Goal: Transaction & Acquisition: Purchase product/service

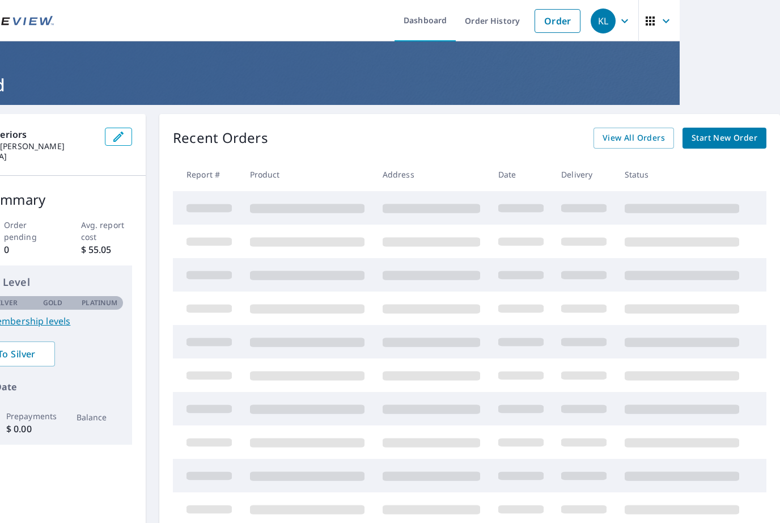
scroll to position [0, 100]
click at [742, 136] on span "Start New Order" at bounding box center [725, 138] width 66 height 14
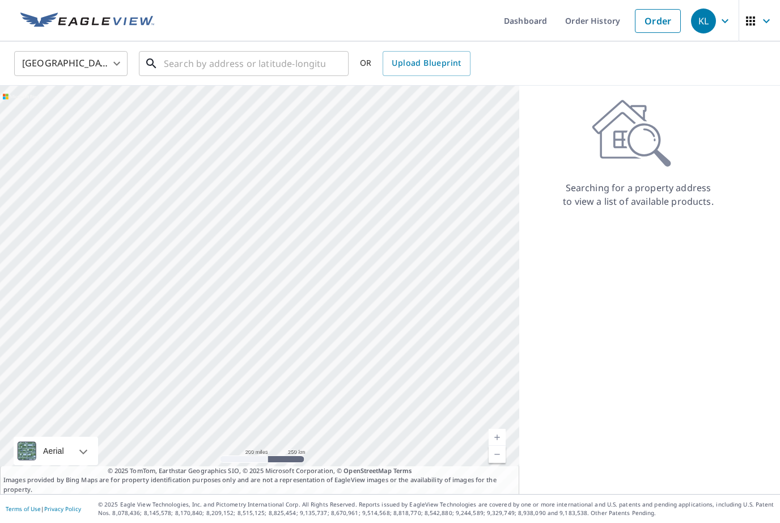
click at [295, 62] on input "text" at bounding box center [245, 64] width 162 height 32
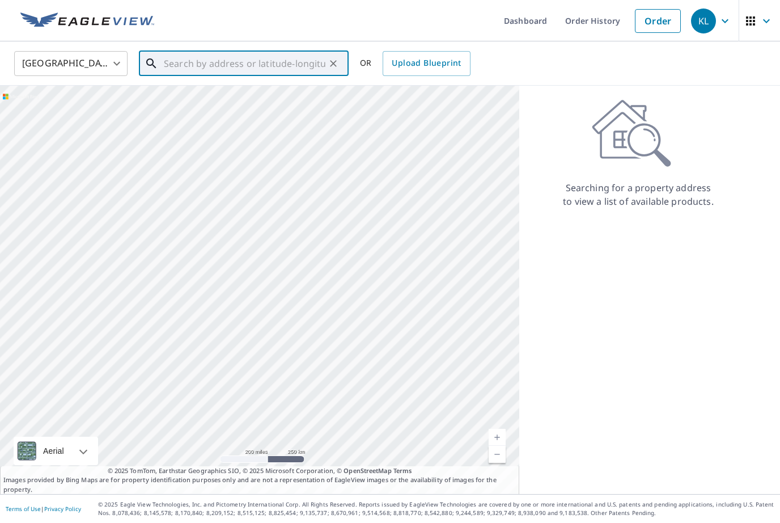
click at [266, 56] on input "text" at bounding box center [245, 64] width 162 height 32
paste input "1885 Howenstine Dr SE East Sparta, OH 44626"
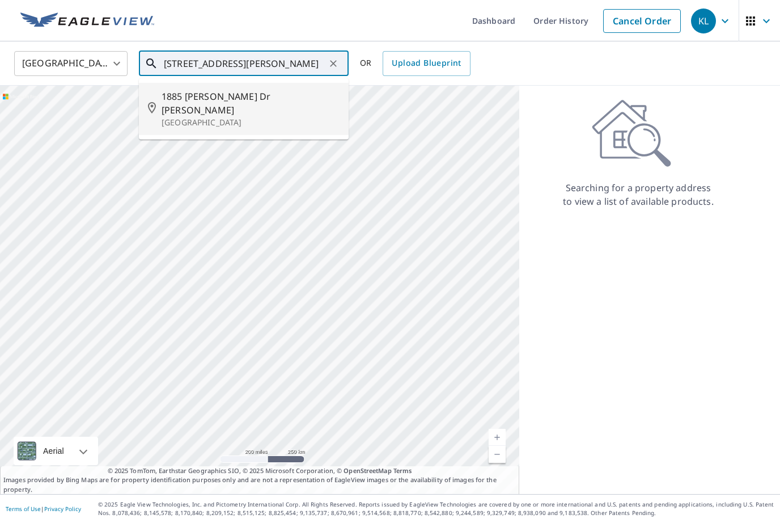
click at [270, 99] on span "1885 Howenstine Dr SE" at bounding box center [251, 103] width 178 height 27
type input "1885 Howenstine Dr SE East Sparta, OH 44626"
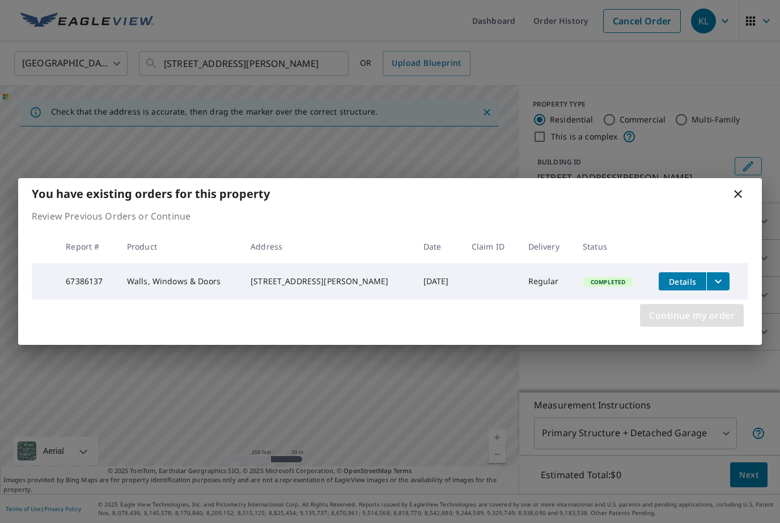
click at [714, 321] on span "Continue my order" at bounding box center [692, 315] width 86 height 16
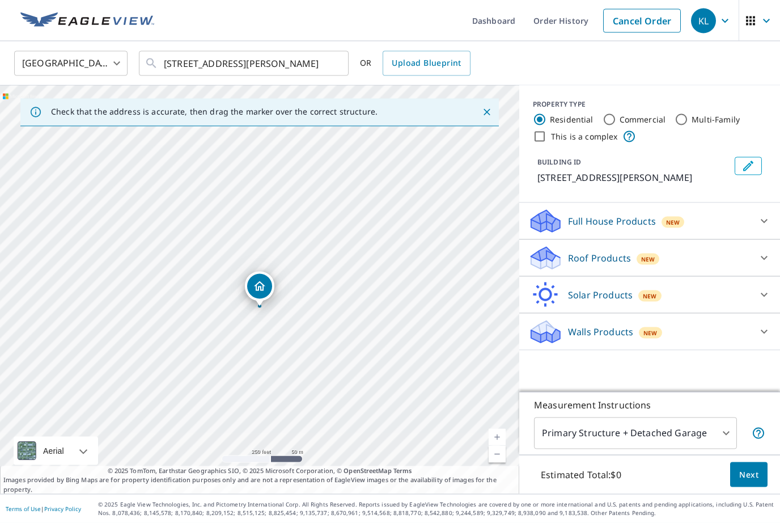
click at [740, 272] on div "Roof Products New" at bounding box center [639, 258] width 222 height 27
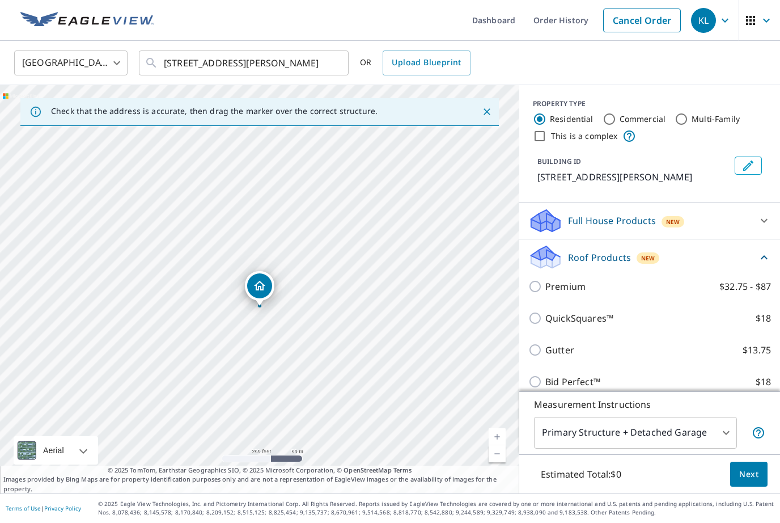
click at [590, 357] on label "Gutter $13.75" at bounding box center [658, 351] width 226 height 14
click at [545, 357] on input "Gutter $13.75" at bounding box center [536, 351] width 17 height 14
checkbox input "true"
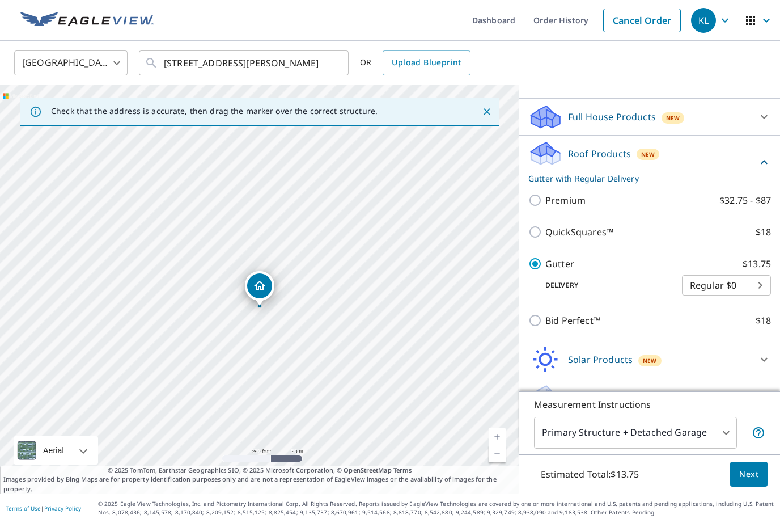
scroll to position [104, 0]
click at [573, 328] on p "Bid Perfect™" at bounding box center [572, 321] width 55 height 14
click at [545, 328] on input "Bid Perfect™ $18" at bounding box center [536, 321] width 17 height 14
checkbox input "true"
click at [588, 271] on label "Gutter $13.75" at bounding box center [658, 264] width 226 height 14
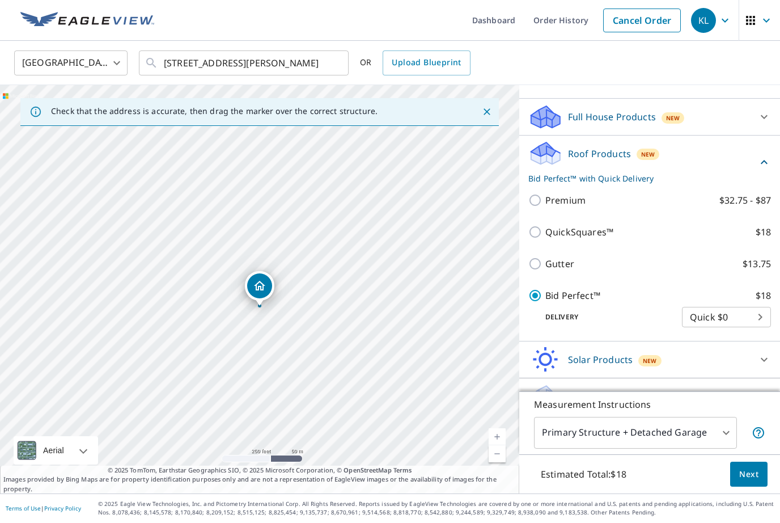
click at [545, 271] on input "Gutter $13.75" at bounding box center [536, 264] width 17 height 14
checkbox input "true"
checkbox input "false"
click at [755, 482] on span "Next" at bounding box center [748, 475] width 19 height 14
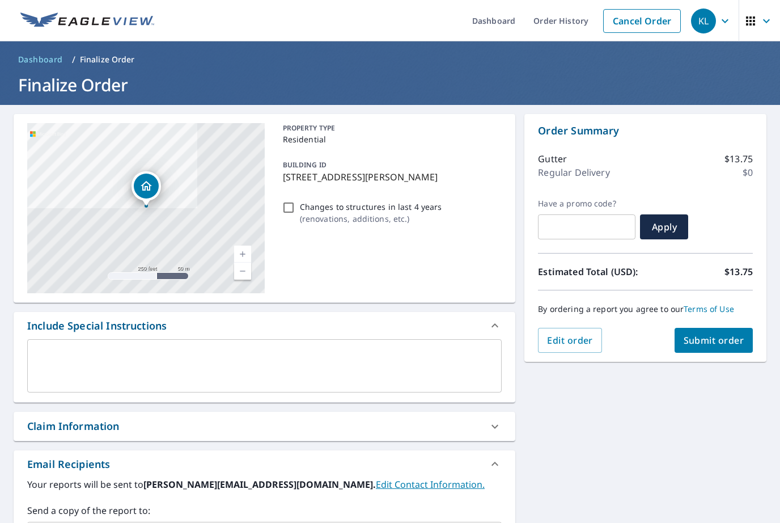
click at [747, 333] on button "Submit order" at bounding box center [714, 340] width 79 height 25
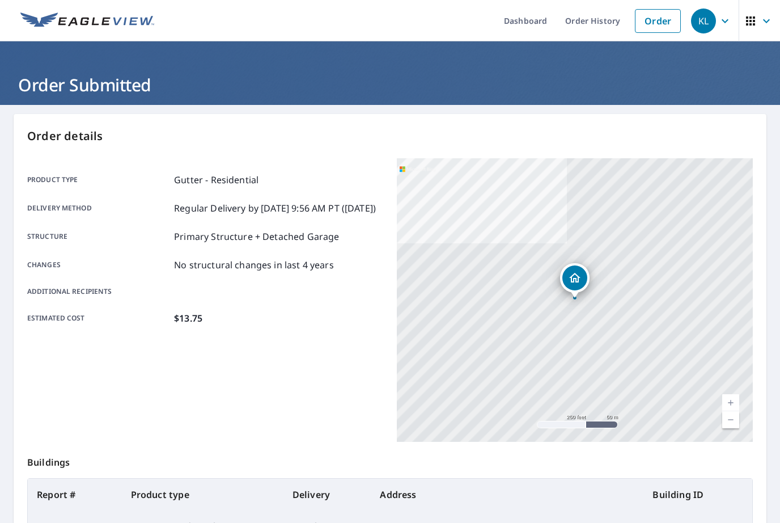
click at [762, 21] on icon "button" at bounding box center [767, 21] width 14 height 14
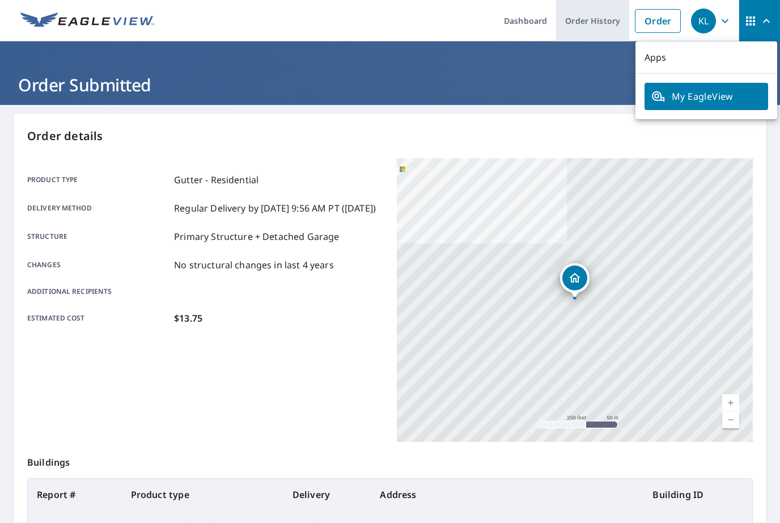
click at [598, 23] on link "Order History" at bounding box center [592, 20] width 73 height 41
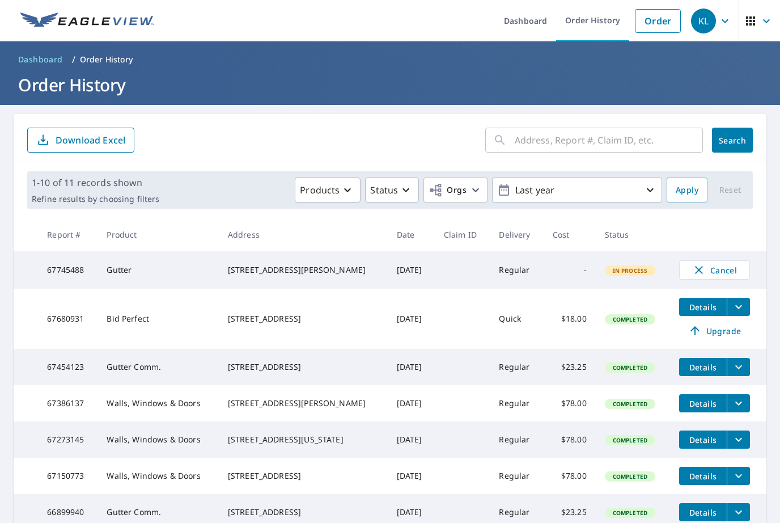
click at [320, 368] on div "[STREET_ADDRESS]" at bounding box center [303, 366] width 151 height 11
click at [701, 368] on span "Details" at bounding box center [703, 367] width 34 height 11
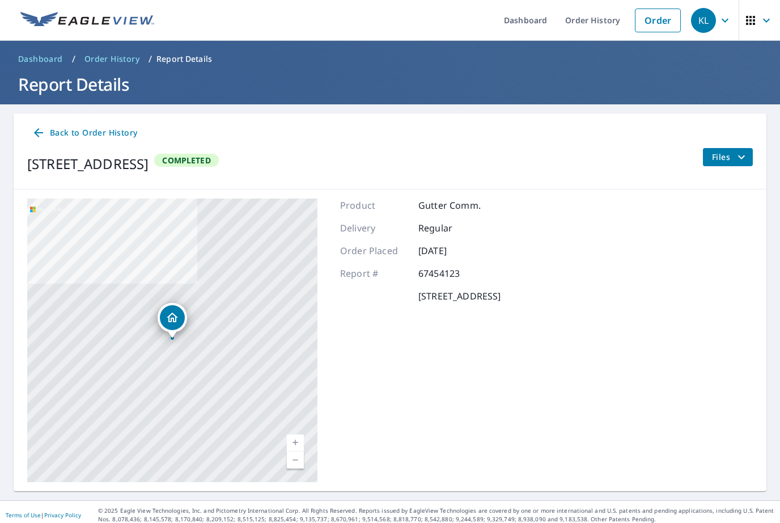
click at [732, 149] on button "Files" at bounding box center [727, 158] width 50 height 18
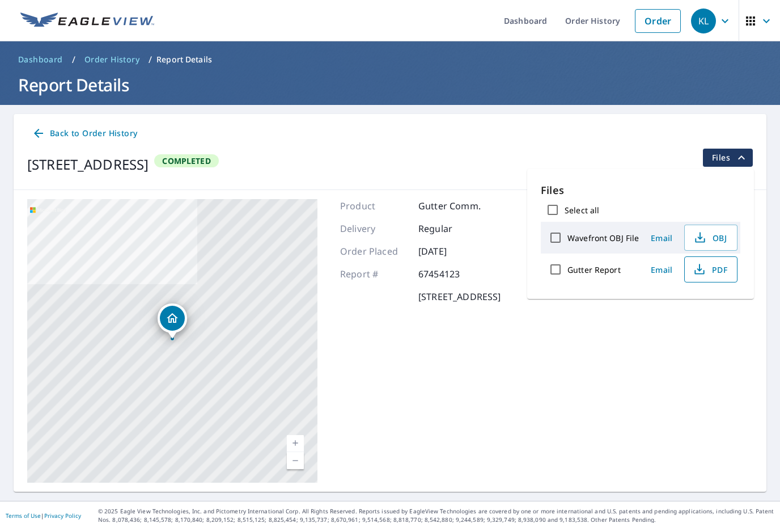
click at [711, 268] on span "PDF" at bounding box center [710, 269] width 36 height 14
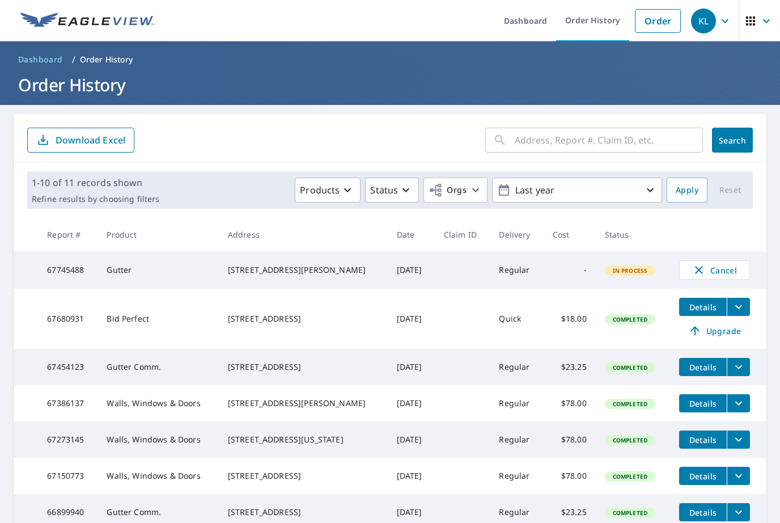
click at [704, 310] on span "Details" at bounding box center [703, 307] width 34 height 11
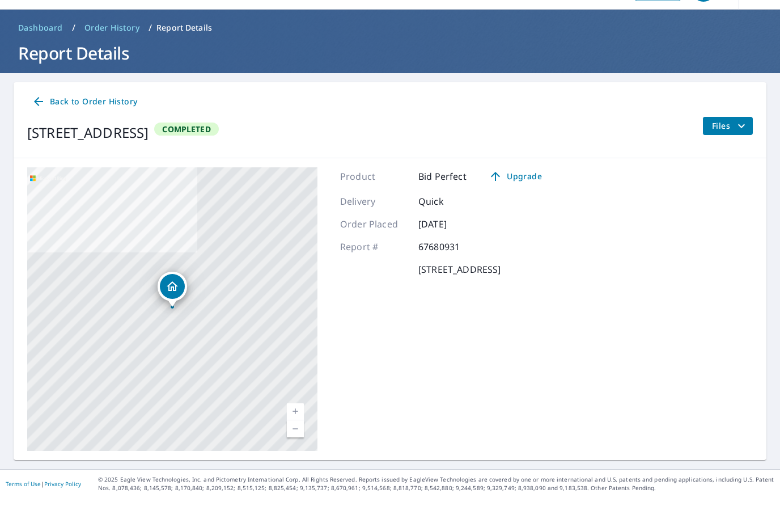
scroll to position [2, 0]
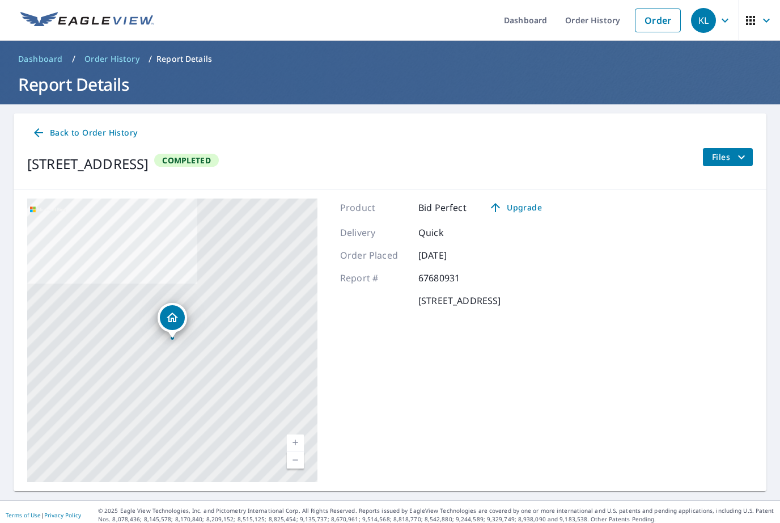
click at [738, 155] on icon "filesDropdownBtn-67680931" at bounding box center [742, 158] width 14 height 14
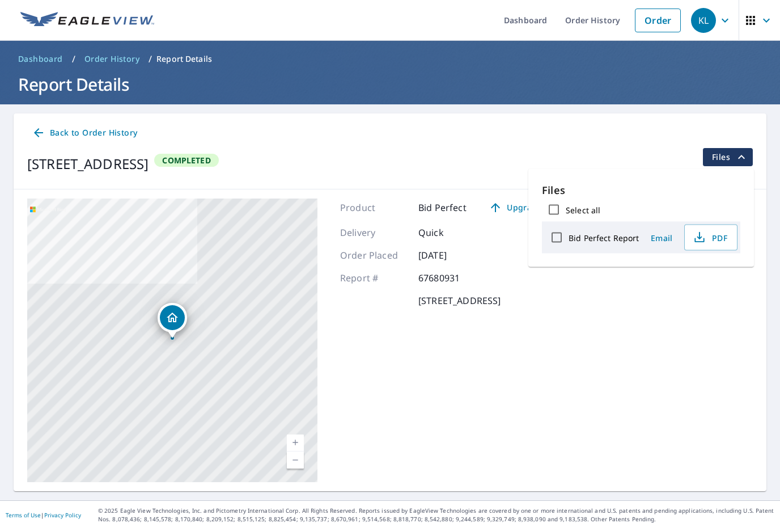
scroll to position [0, 0]
click at [715, 237] on span "PDF" at bounding box center [710, 238] width 36 height 14
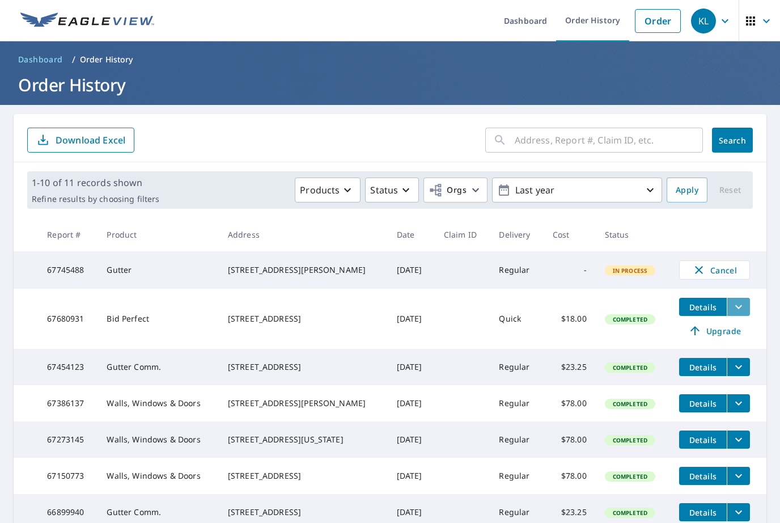
click at [742, 313] on icon "filesDropdownBtn-67680931" at bounding box center [739, 307] width 14 height 14
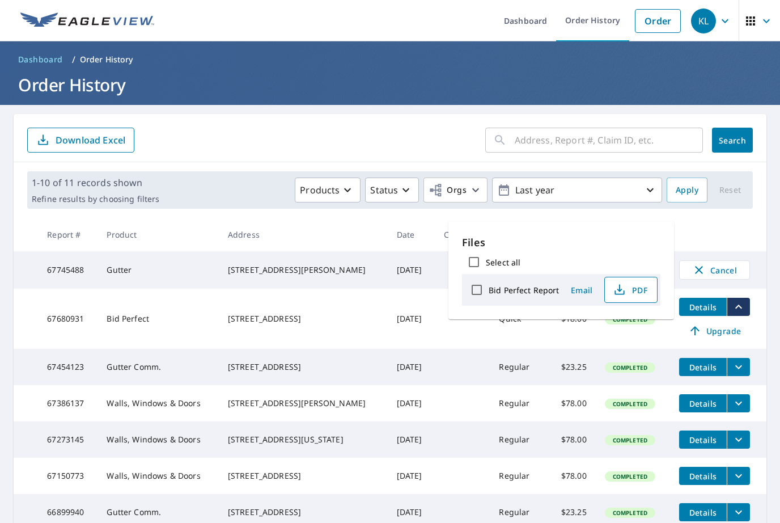
click at [638, 299] on button "PDF" at bounding box center [630, 290] width 53 height 26
